Goal: Task Accomplishment & Management: Manage account settings

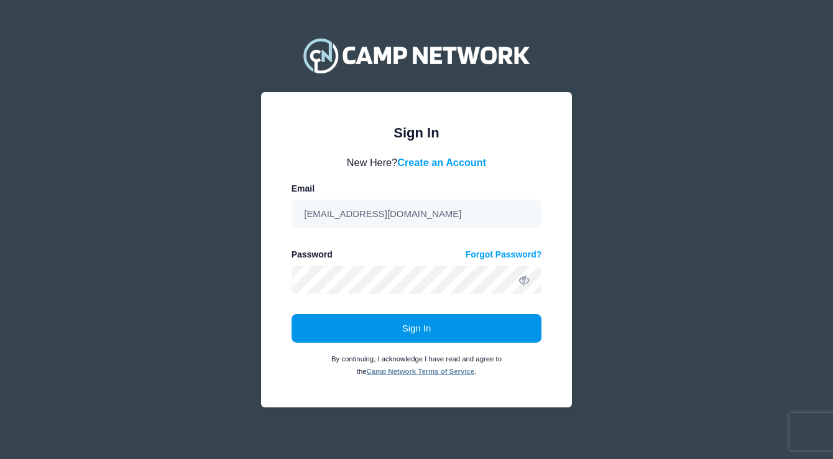
click at [407, 330] on button "Sign In" at bounding box center [416, 328] width 250 height 29
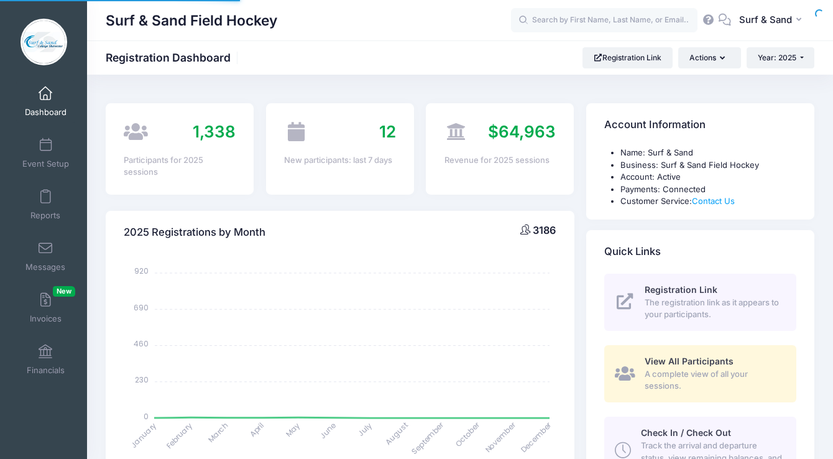
select select
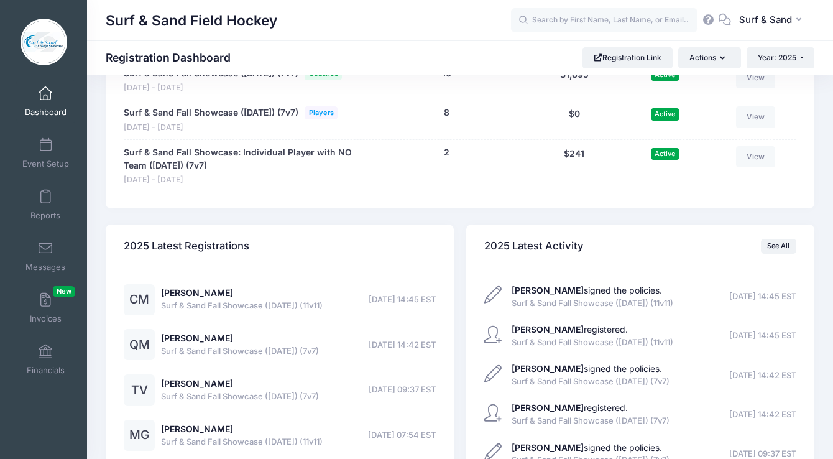
scroll to position [2572, 0]
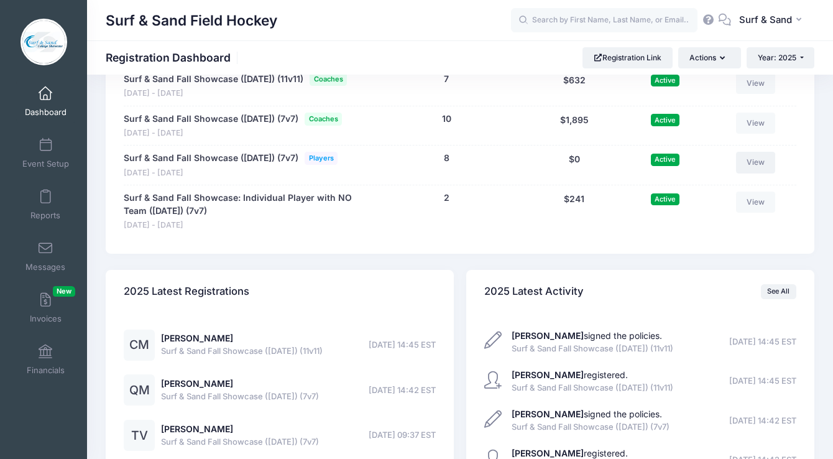
click at [762, 173] on link "View" at bounding box center [756, 162] width 40 height 21
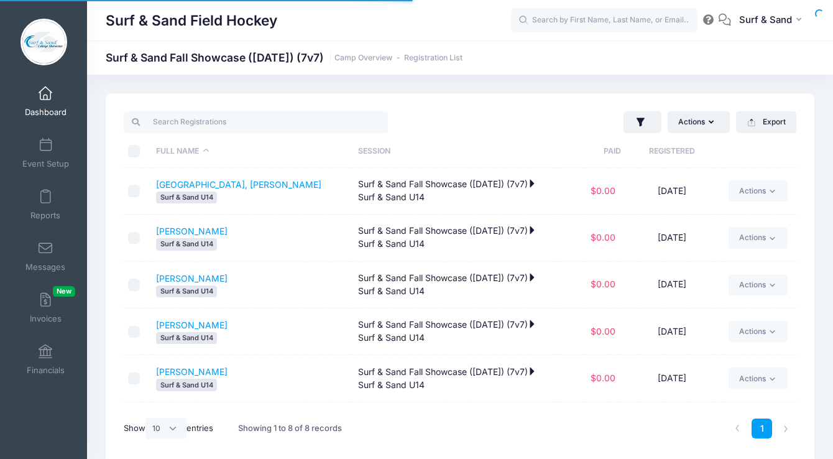
select select "10"
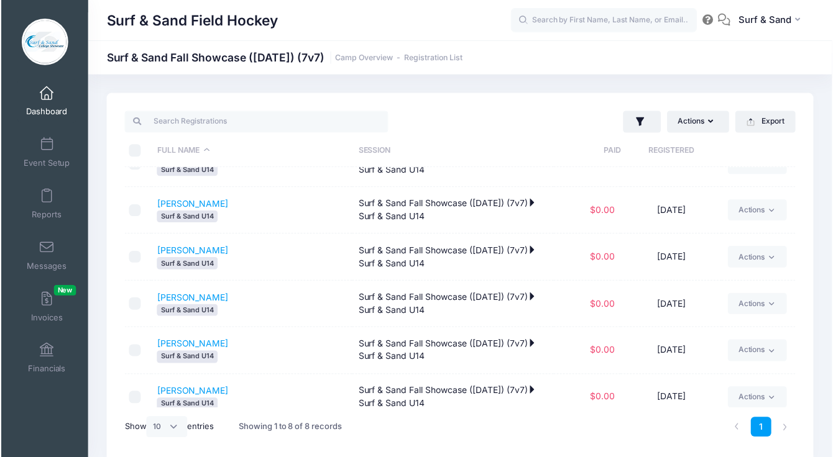
scroll to position [133, 0]
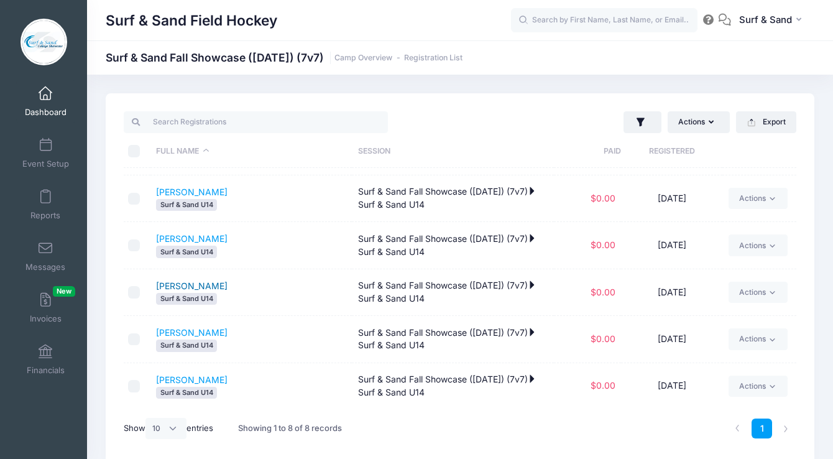
click at [186, 282] on link "Migliaccio, Quinn" at bounding box center [191, 285] width 71 height 11
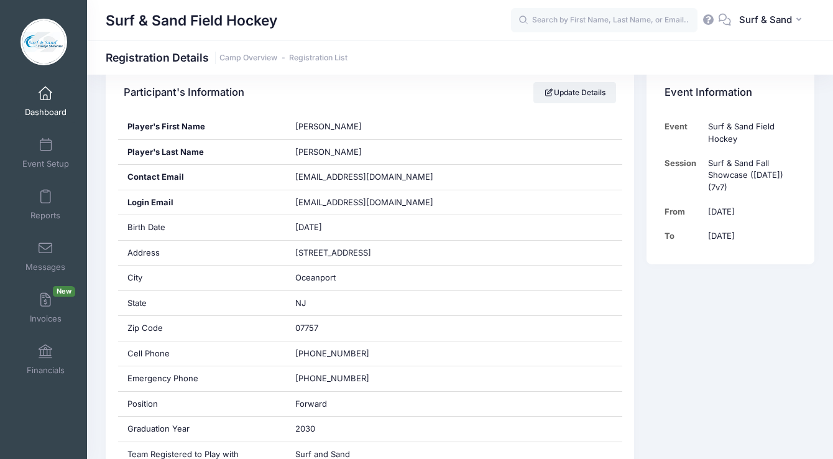
scroll to position [40, 0]
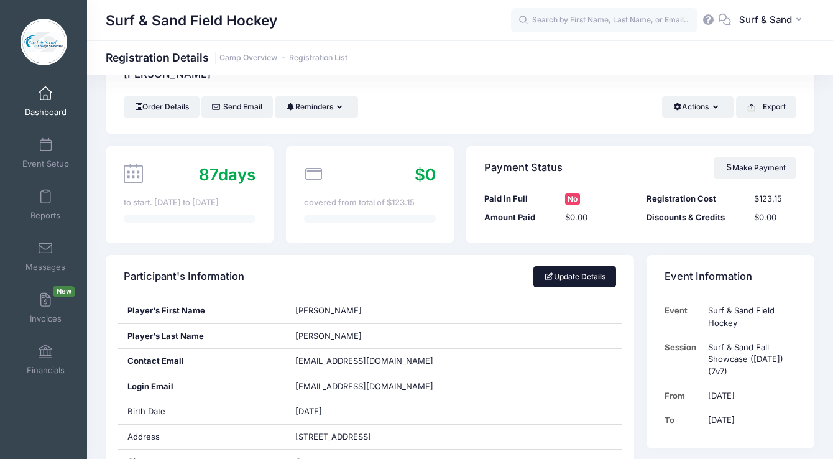
click at [555, 280] on link "Update Details" at bounding box center [574, 276] width 83 height 21
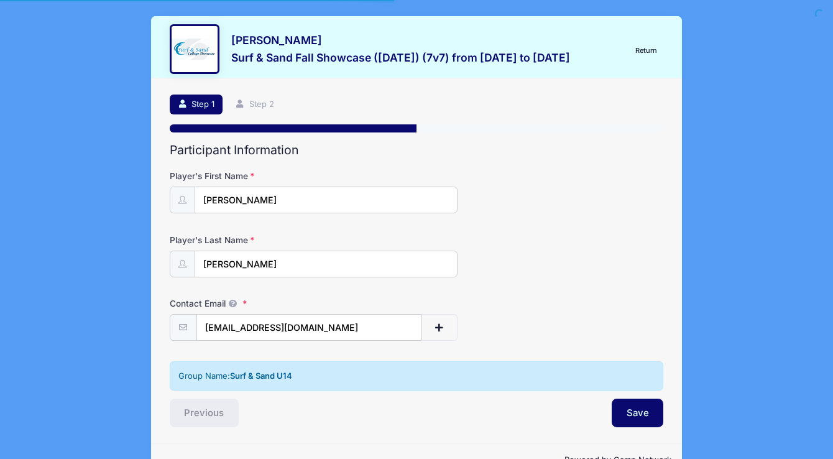
select select "NJ"
click at [270, 106] on link "Step 2" at bounding box center [254, 104] width 55 height 21
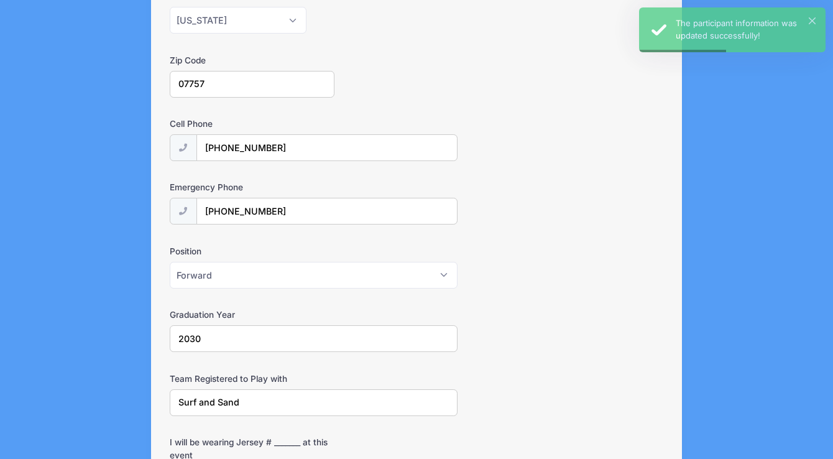
scroll to position [521, 0]
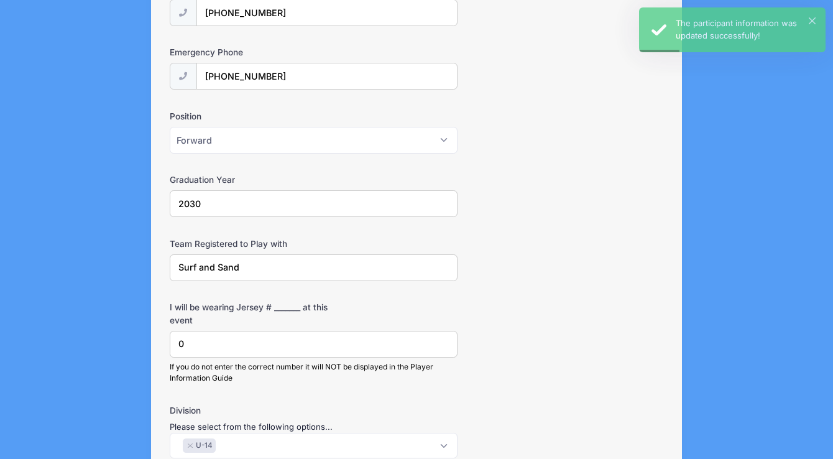
drag, startPoint x: 275, startPoint y: 347, endPoint x: 172, endPoint y: 341, distance: 103.3
click at [172, 341] on input "0" at bounding box center [314, 344] width 288 height 27
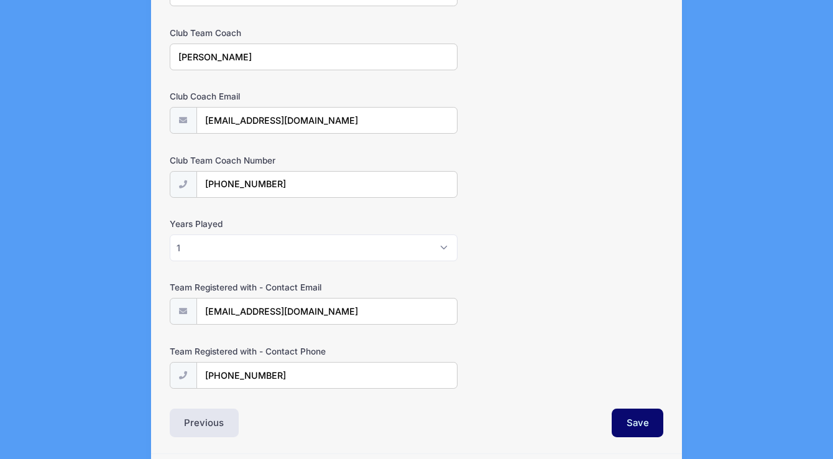
scroll to position [1334, 0]
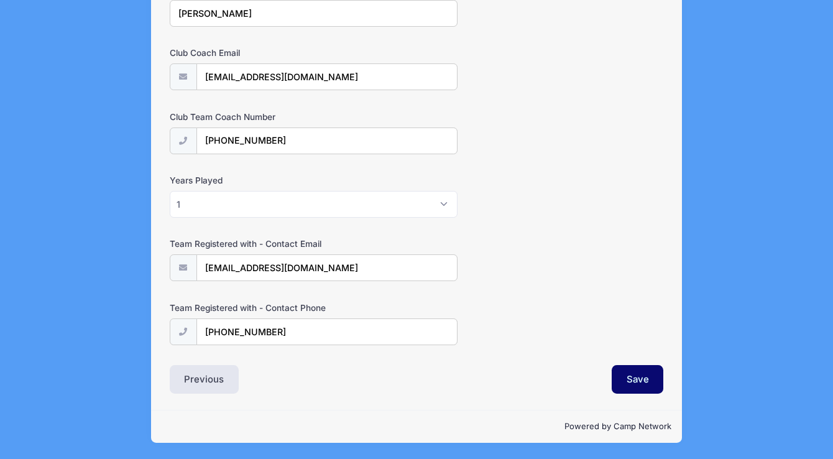
type input "9"
click at [664, 378] on div "Save" at bounding box center [542, 379] width 253 height 29
click at [641, 382] on button "Save" at bounding box center [638, 379] width 52 height 29
